Goal: Information Seeking & Learning: Learn about a topic

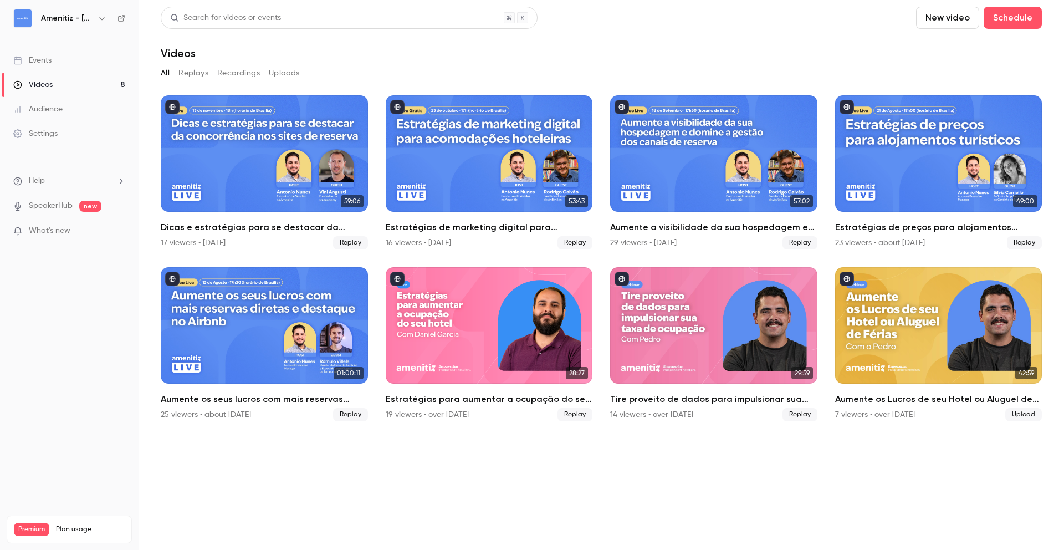
click at [67, 84] on link "Videos 8" at bounding box center [69, 85] width 139 height 24
click at [80, 25] on div "Amenitiz - [GEOGRAPHIC_DATA] 🇧🇷" at bounding box center [69, 18] width 112 height 19
click at [84, 14] on h6 "Amenitiz - [GEOGRAPHIC_DATA] 🇧🇷" at bounding box center [67, 18] width 52 height 11
click at [101, 14] on icon "button" at bounding box center [102, 18] width 9 height 9
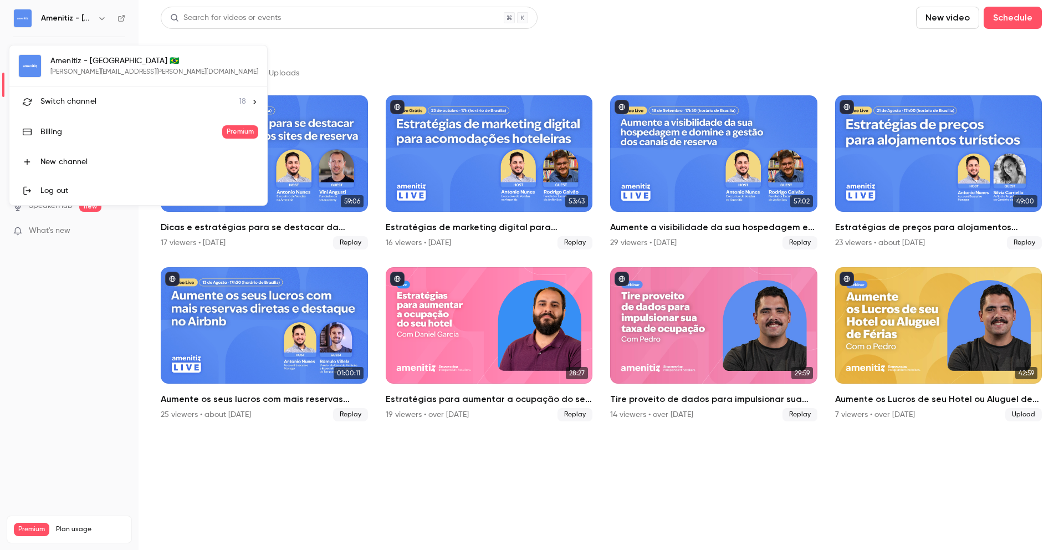
click at [90, 112] on li "Switch channel 18" at bounding box center [138, 101] width 258 height 29
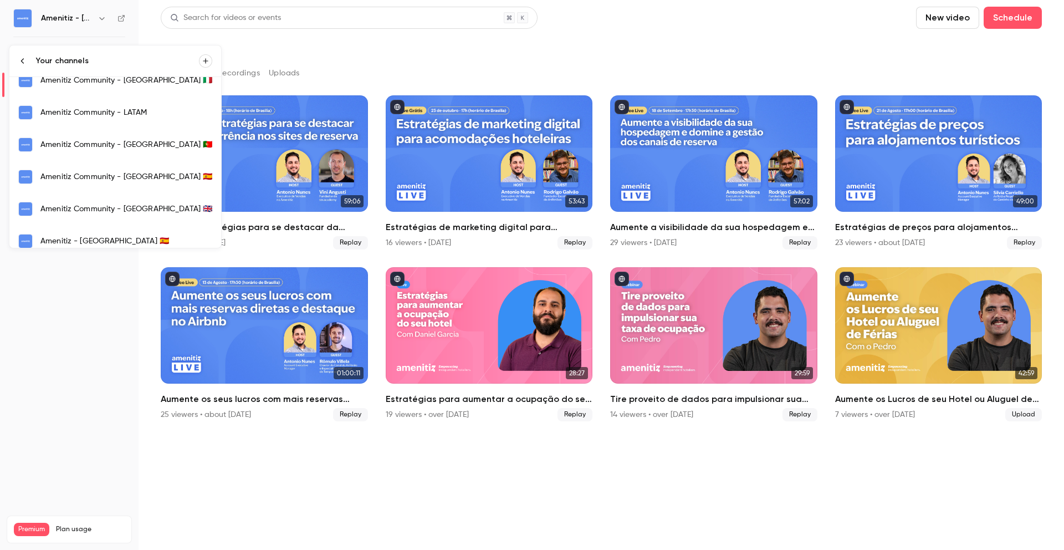
scroll to position [190, 0]
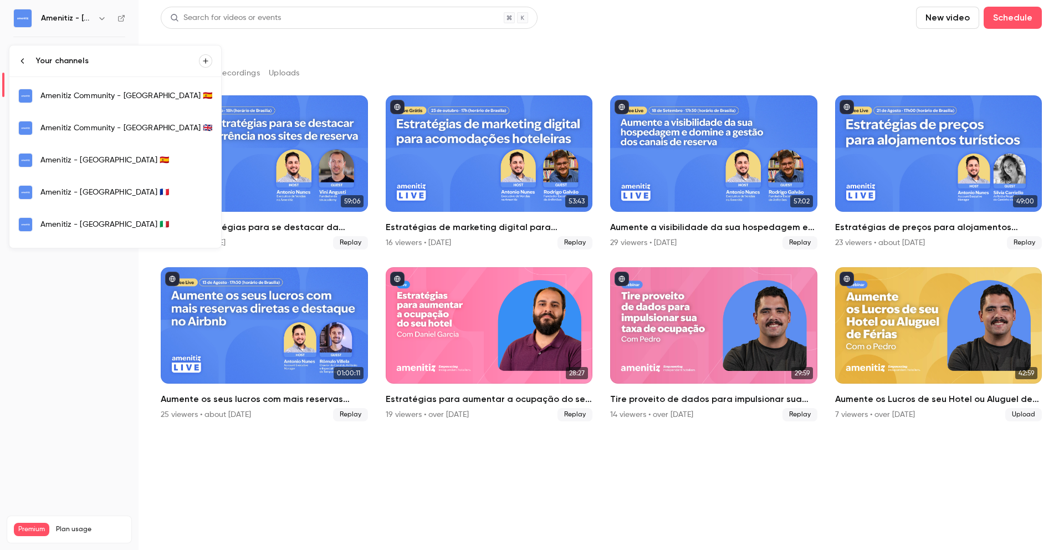
click at [93, 224] on div "Amenitiz - Italia 🇮🇹" at bounding box center [126, 224] width 172 height 11
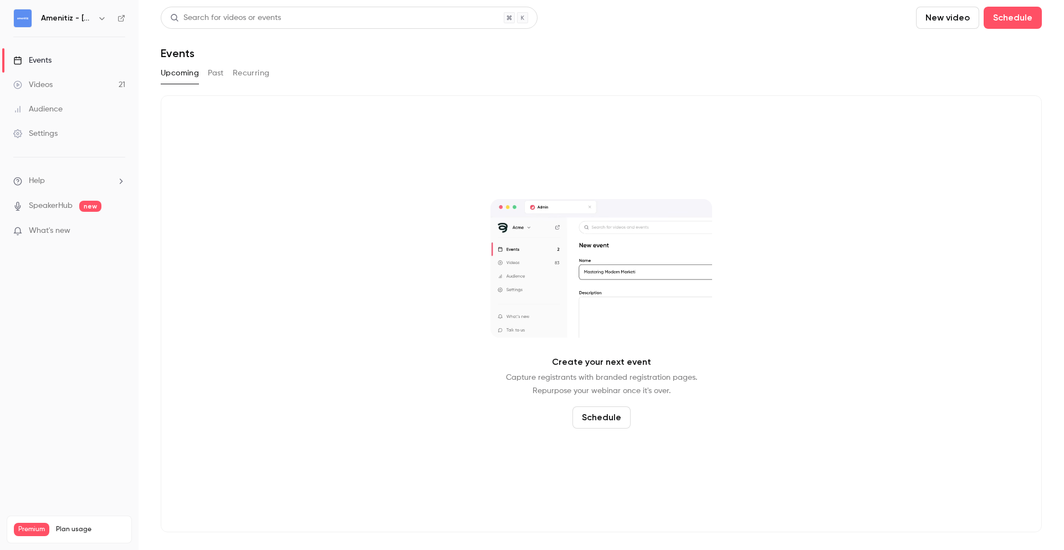
click at [218, 71] on button "Past" at bounding box center [216, 73] width 16 height 18
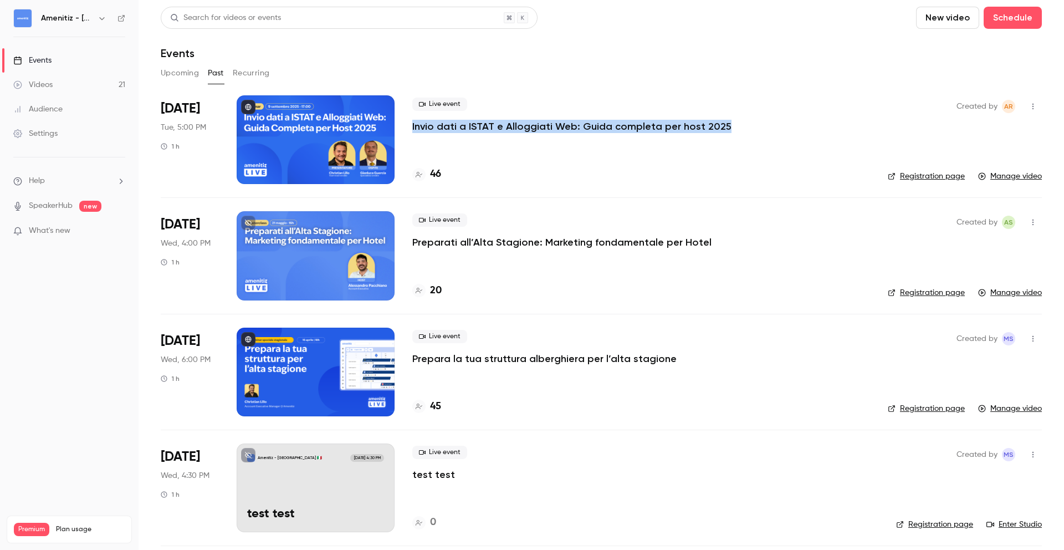
drag, startPoint x: 722, startPoint y: 124, endPoint x: 608, endPoint y: 114, distance: 114.0
click at [608, 114] on div "Live event Invio dati a ISTAT e Alloggiati Web: Guida completa per host 2025" at bounding box center [641, 115] width 458 height 35
copy p "Invio dati a ISTAT e Alloggiati Web: Guida completa per host 2025"
click at [683, 116] on div "Live event Invio dati a ISTAT e Alloggiati Web: Guida completa per host 2025" at bounding box center [641, 115] width 458 height 35
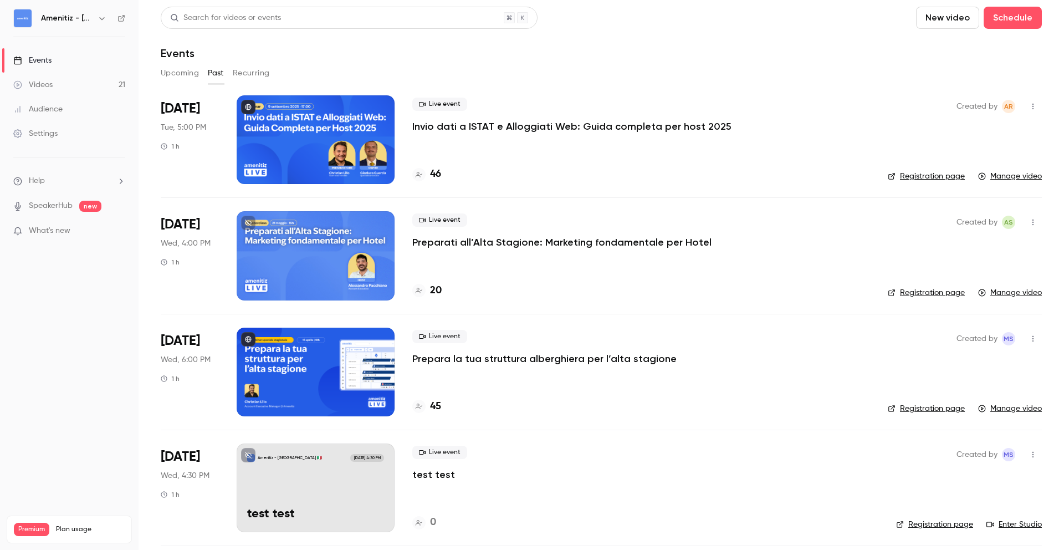
click at [374, 119] on div at bounding box center [316, 139] width 158 height 89
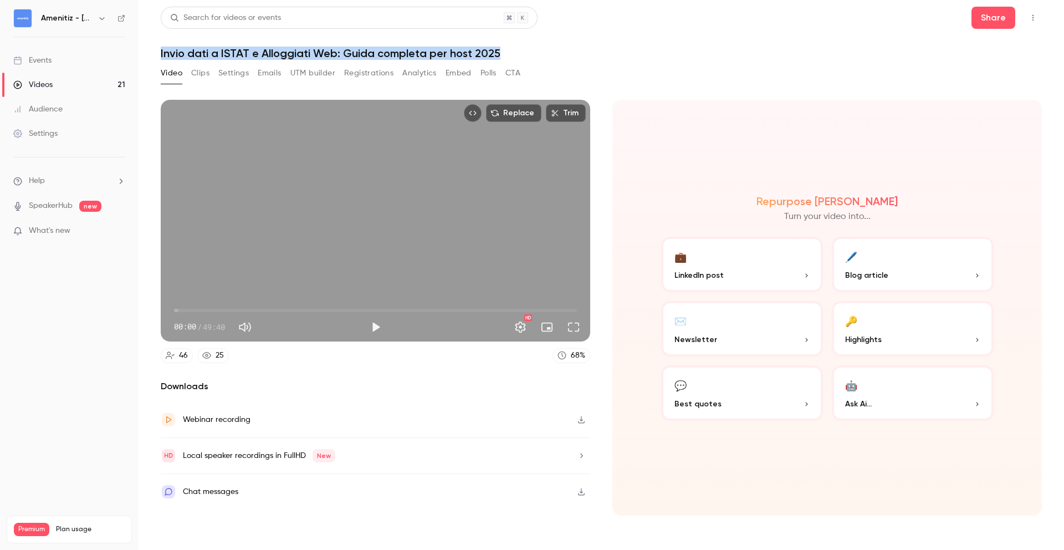
drag, startPoint x: 498, startPoint y: 54, endPoint x: 159, endPoint y: 52, distance: 339.8
click at [159, 52] on main "Search for videos or events Share Invio dati a ISTAT e Alloggiati Web: Guida co…" at bounding box center [602, 275] width 926 height 550
copy h1 "Invio dati a ISTAT e Alloggiati Web: Guida completa per host 2025"
